Goal: Browse casually

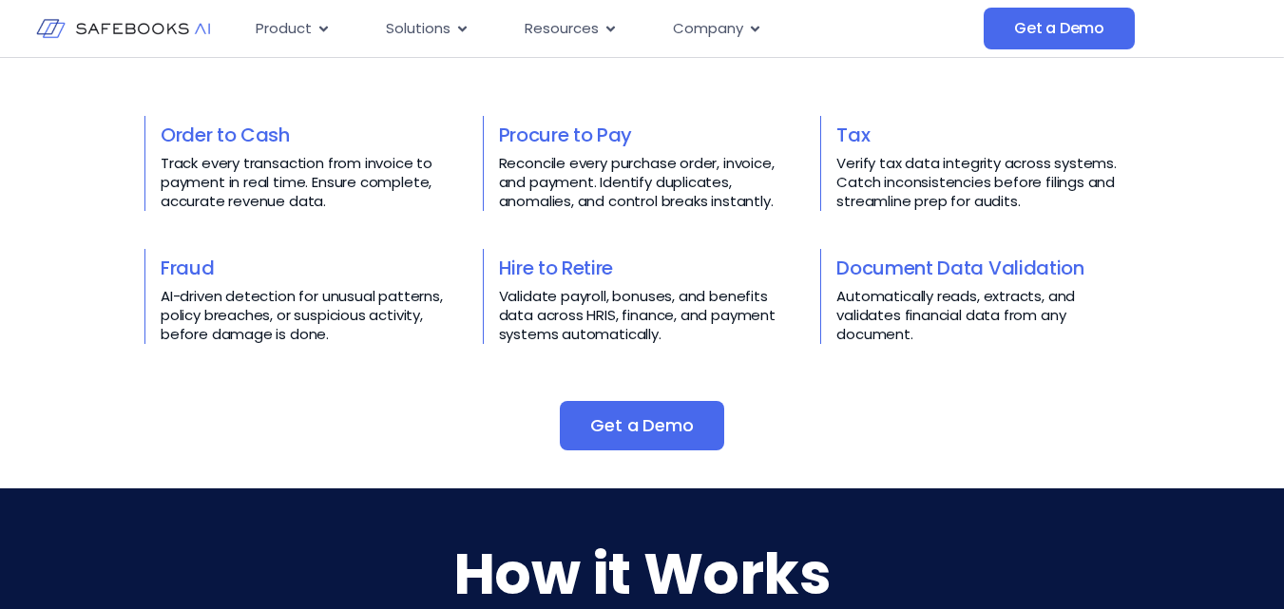
scroll to position [1140, 0]
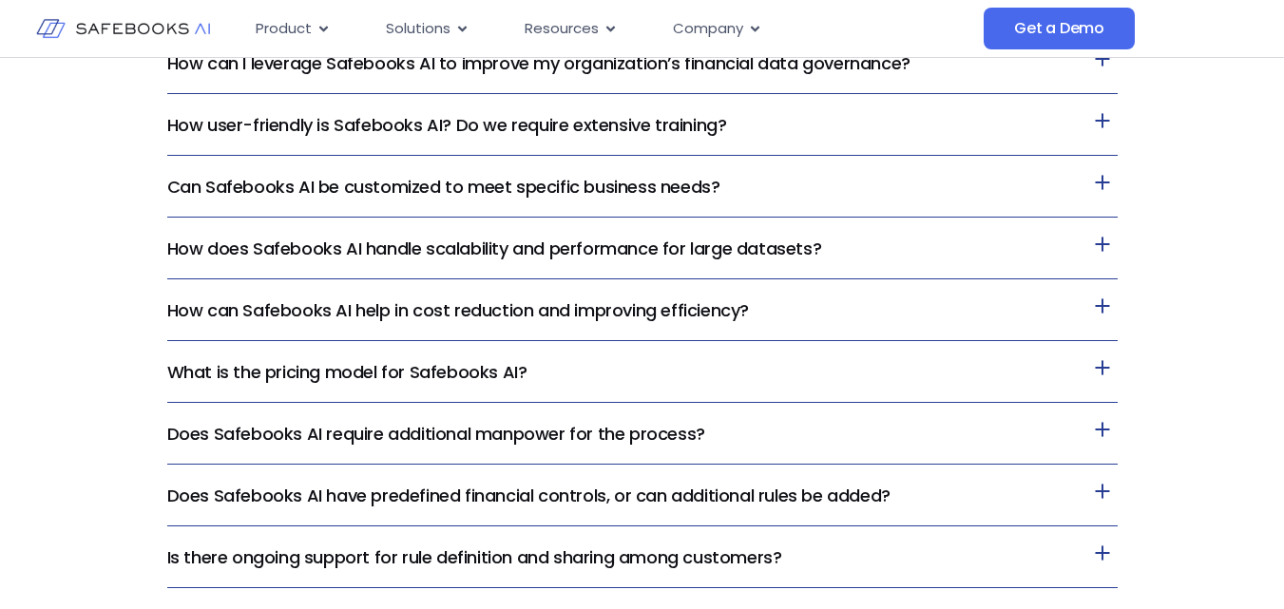
scroll to position [4268, 0]
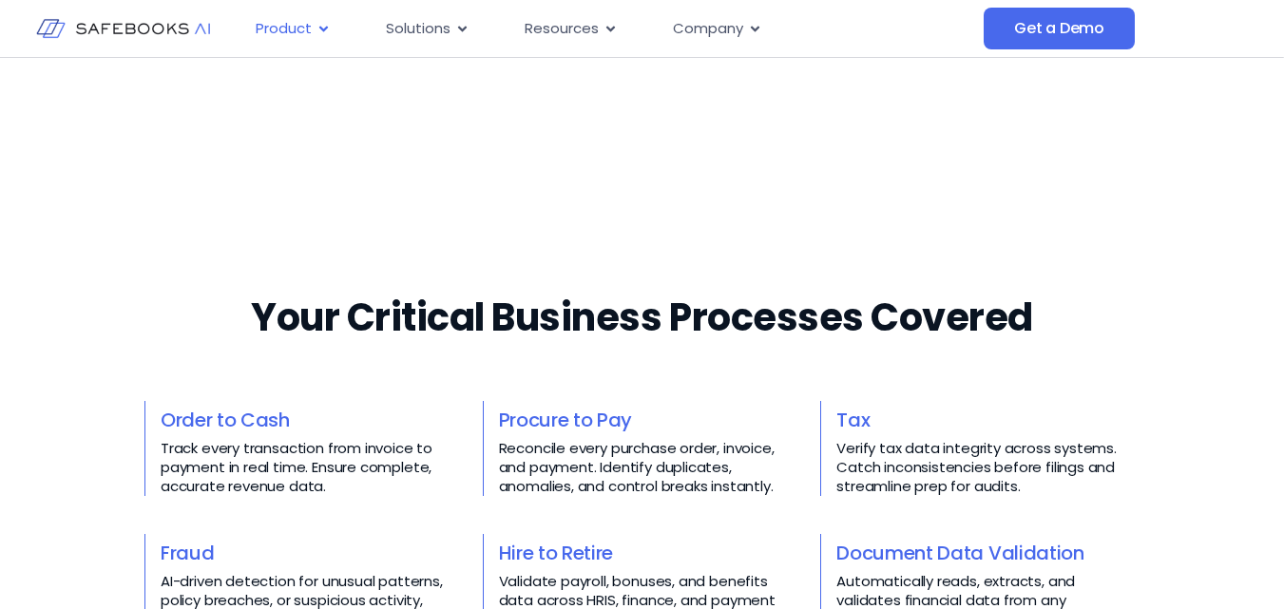
scroll to position [855, 0]
